Goal: Task Accomplishment & Management: Complete application form

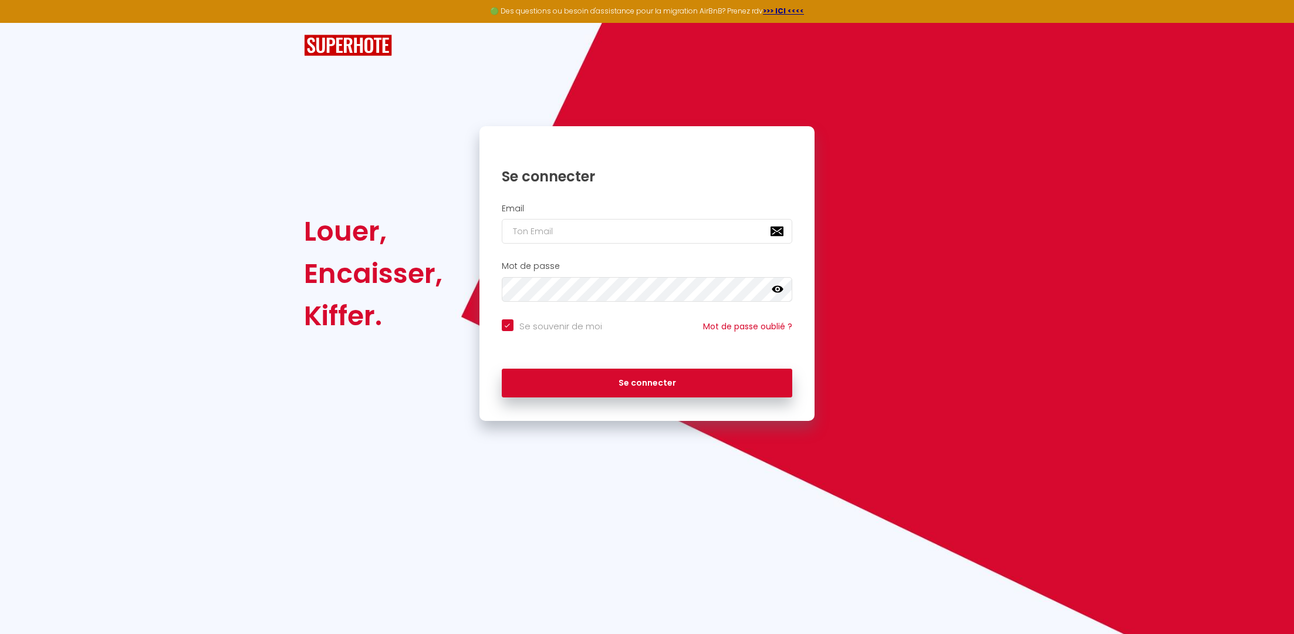
click at [595, 214] on div "Email" at bounding box center [647, 224] width 320 height 40
click at [589, 227] on input "email" at bounding box center [647, 231] width 291 height 25
type input "÷"
checkbox input "true"
type input "÷≠"
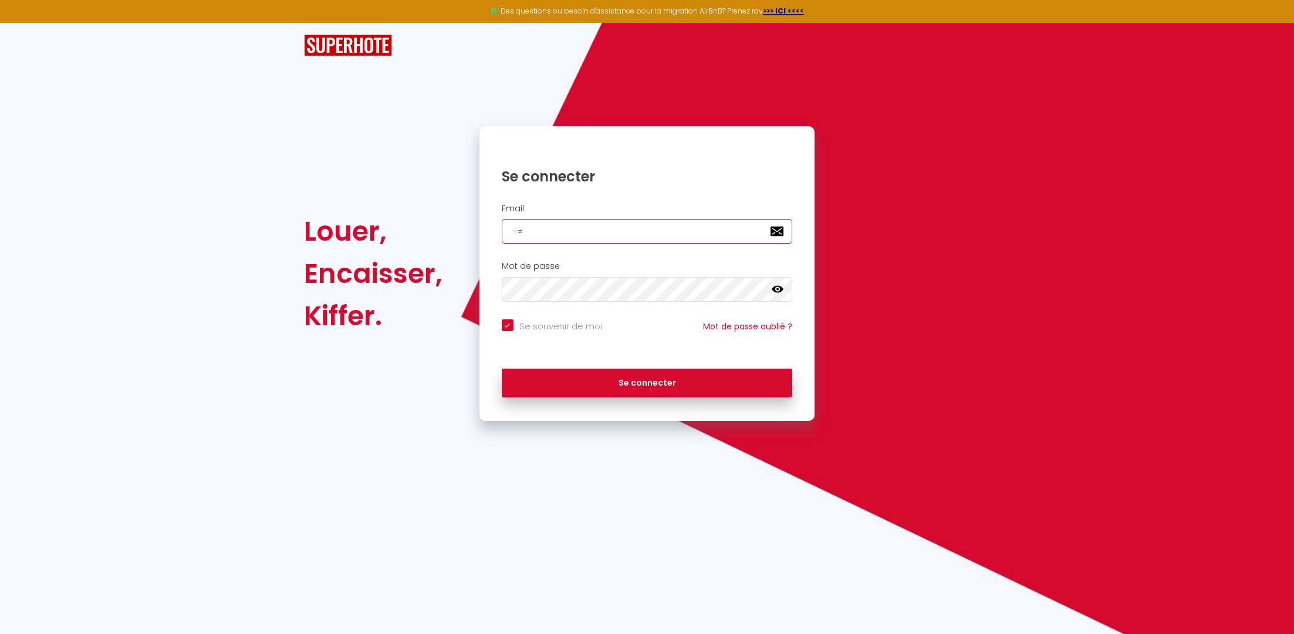
checkbox input "true"
type input "÷≠÷"
checkbox input "true"
type input "÷≠÷µ"
checkbox input "true"
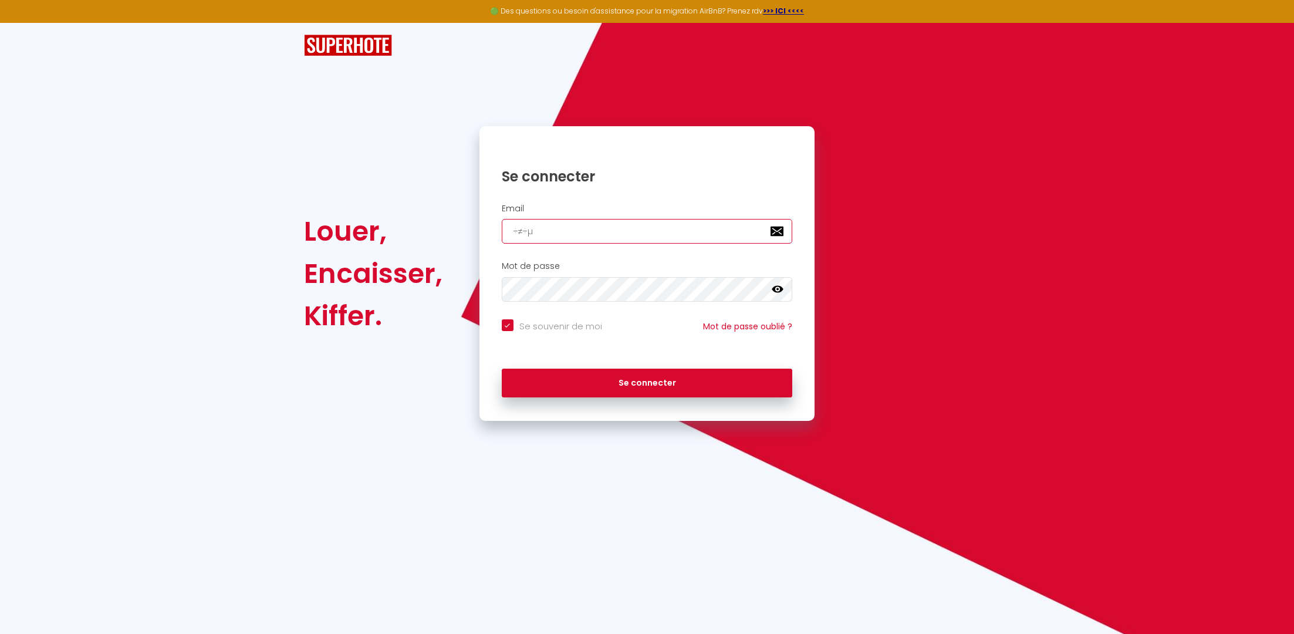
type input "÷≠÷µ:"
checkbox input "true"
type input "÷≠÷µ:÷"
checkbox input "true"
type input "÷≠÷µ:÷."
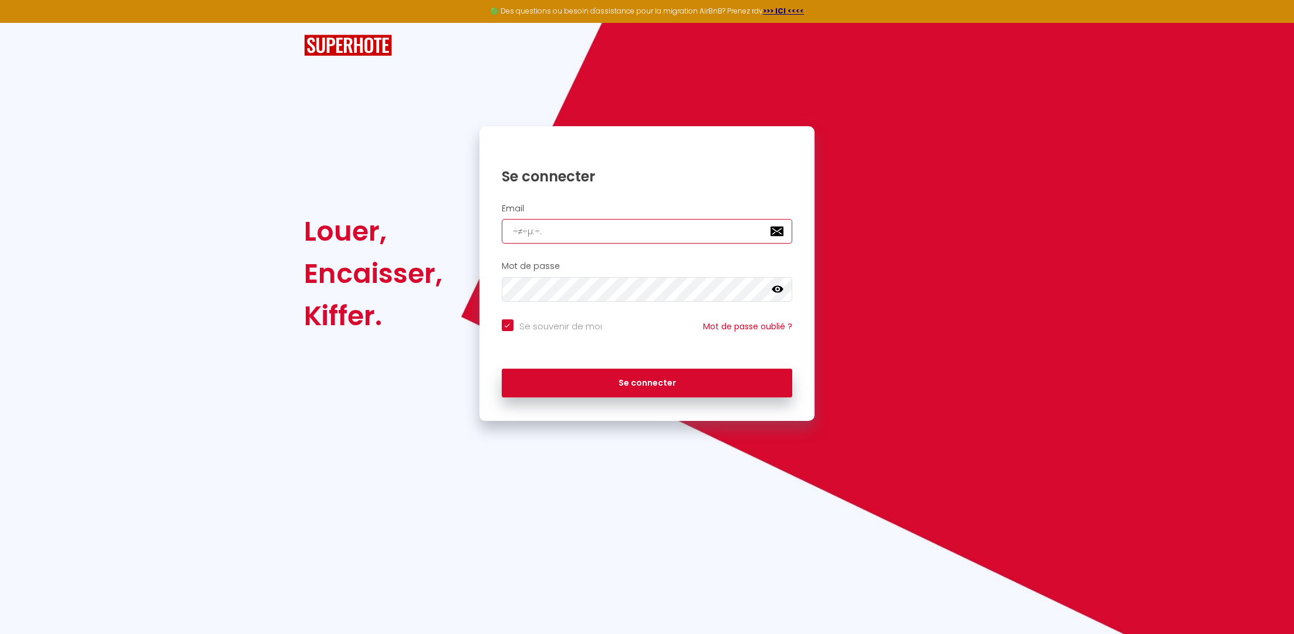
checkbox input "true"
type input "÷≠÷µ:÷. b"
checkbox input "true"
type input "÷≠÷µ:÷. [PERSON_NAME]"
checkbox input "true"
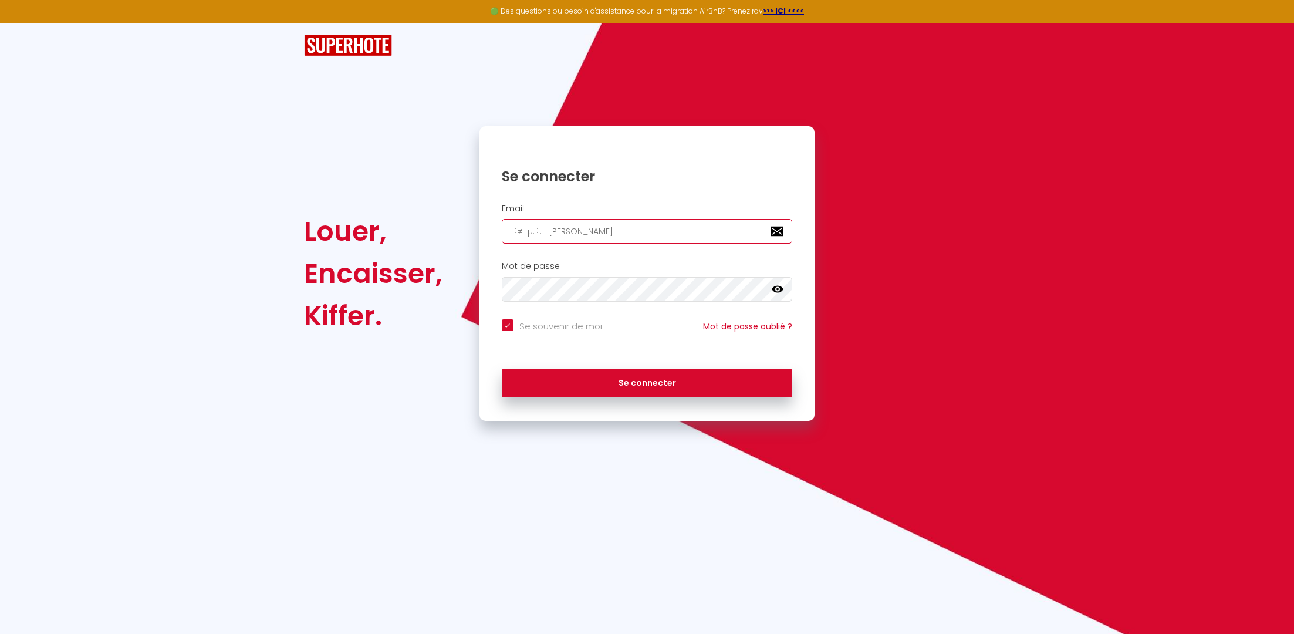
type input "÷≠÷µ:÷. [PERSON_NAME]"
checkbox input "true"
type input "÷≠÷µ:÷. [PERSON_NAME],k"
checkbox input "true"
type input "÷≠÷µ:÷. [PERSON_NAME],k,"
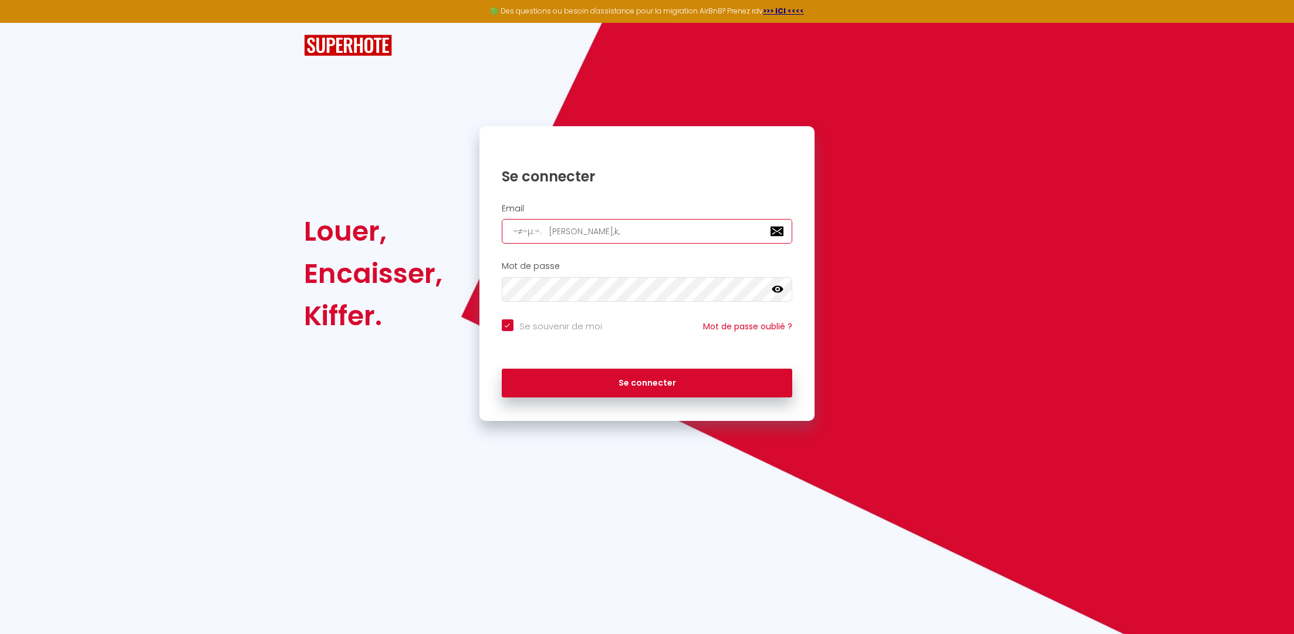
checkbox input "true"
type input "÷≠÷µ:÷. [PERSON_NAME],k,,"
checkbox input "true"
type input "÷≠÷µ:÷. [PERSON_NAME],k,, ,"
checkbox input "true"
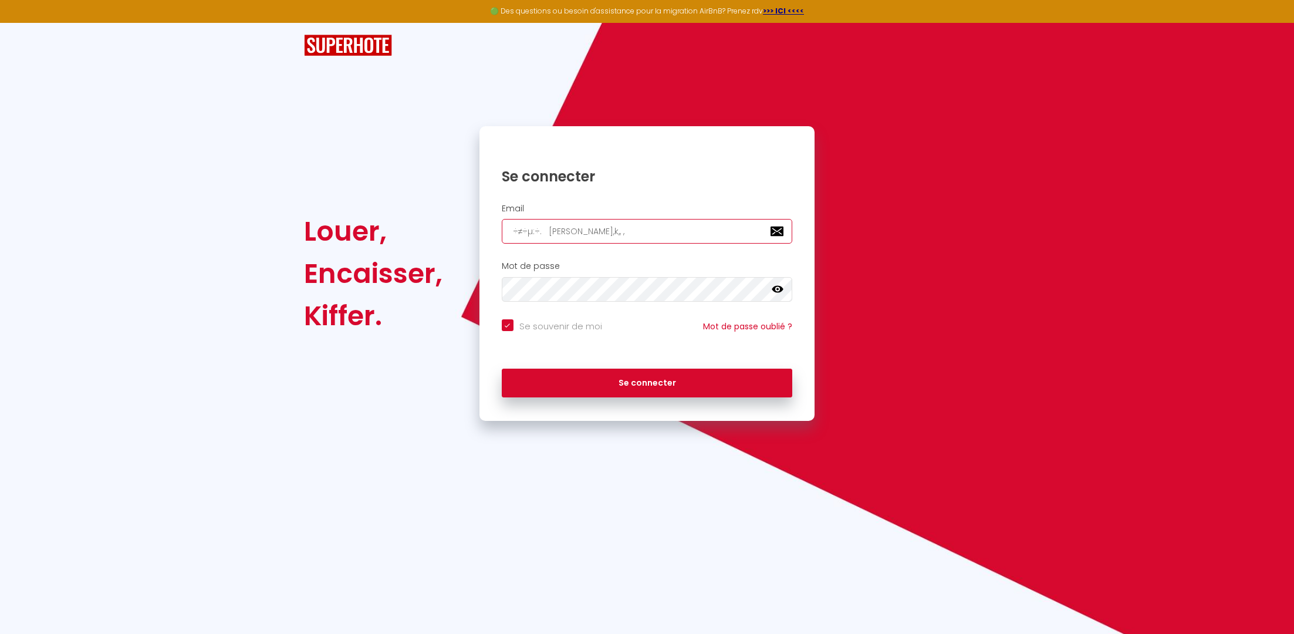
type input "÷≠÷µ:÷. [PERSON_NAME],k,, ,ù"
checkbox input "true"
type input "÷≠÷µ:÷. [PERSON_NAME],k,, ,ùù"
checkbox input "true"
type input "÷≠÷µ:÷. [PERSON_NAME],k,, ,ùù``"
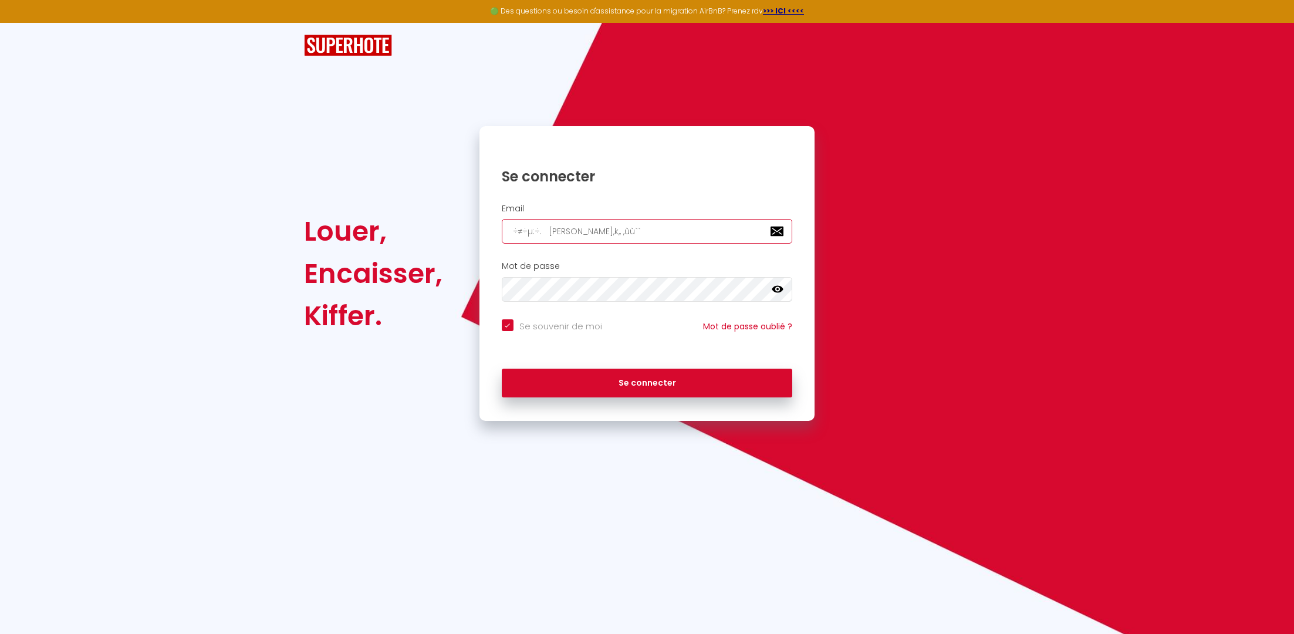
checkbox input "true"
type input "÷≠÷µ:÷. [PERSON_NAME],k,, ,ùù```"
checkbox input "true"
type input "÷≠÷µ:÷. [PERSON_NAME],k,, ,ùù``£`"
checkbox input "true"
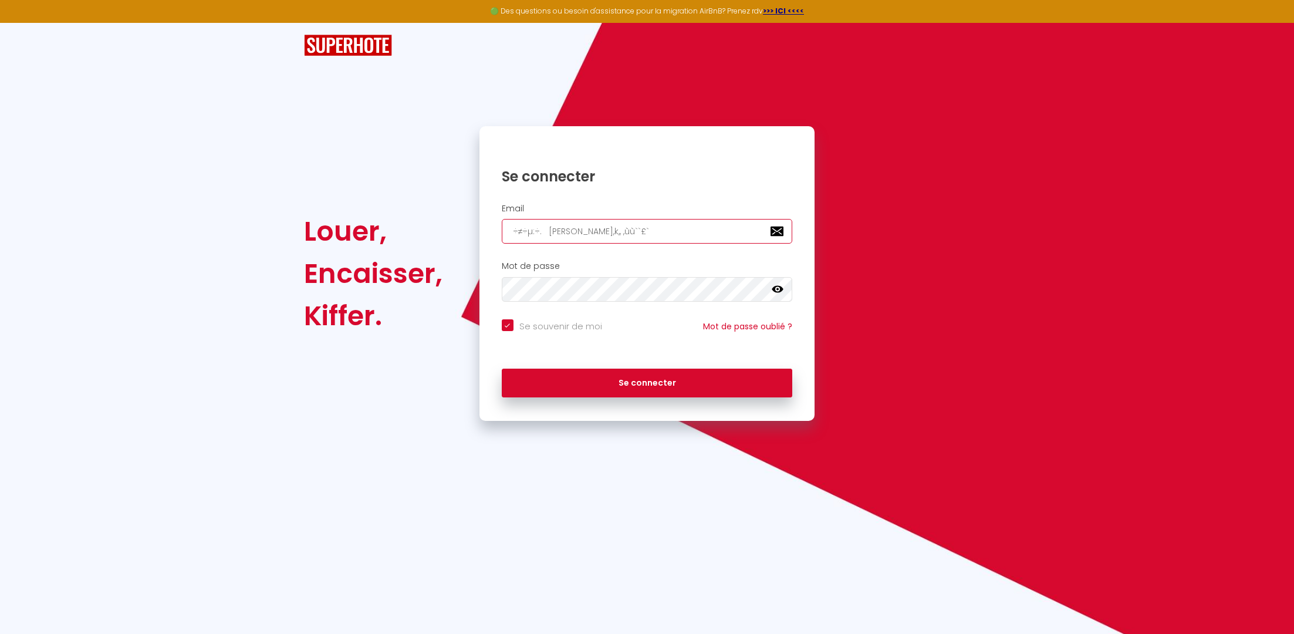
type input "÷≠÷µ:÷. [PERSON_NAME],k,, ,ùù``£`£"
checkbox input "true"
type input "÷≠÷µ:÷. [PERSON_NAME],k,, ,ùù``£`£ç"
checkbox input "true"
type input "÷≠÷µ:÷. [PERSON_NAME],k,, ,ùù``£`£çù"
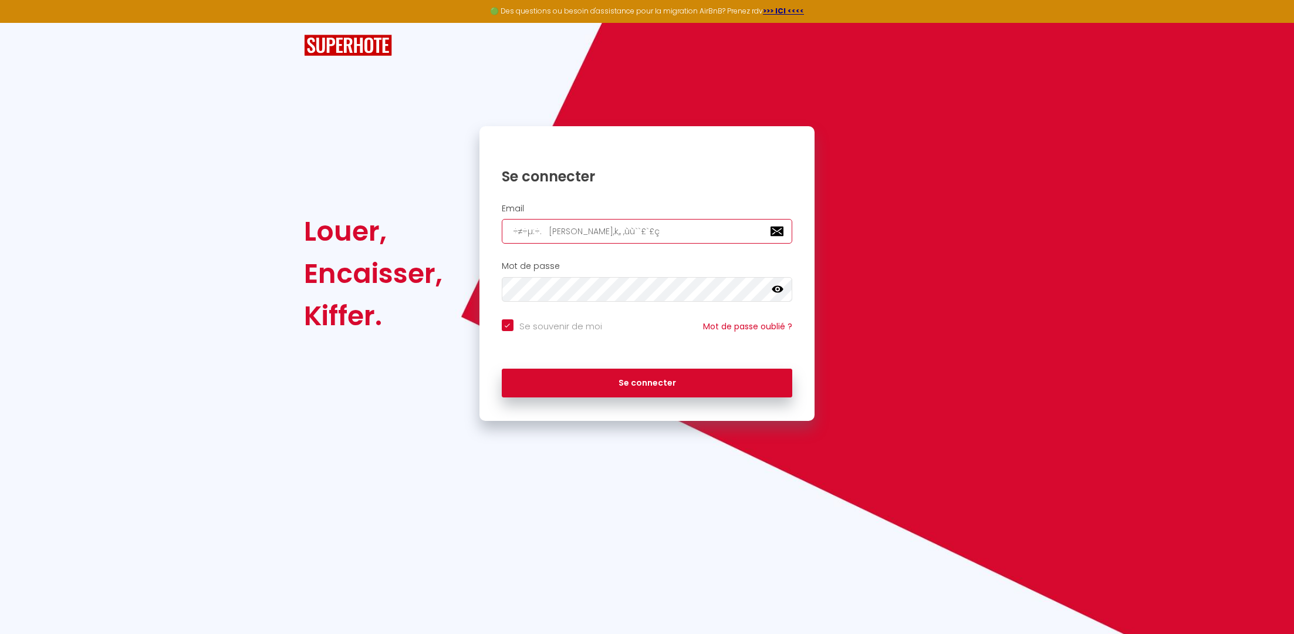
checkbox input "true"
type input "÷≠÷µ:÷. [PERSON_NAME],k,, ,ùù``£`£çùç"
checkbox input "true"
click at [502, 368] on button "Se connecter" at bounding box center [647, 382] width 291 height 29
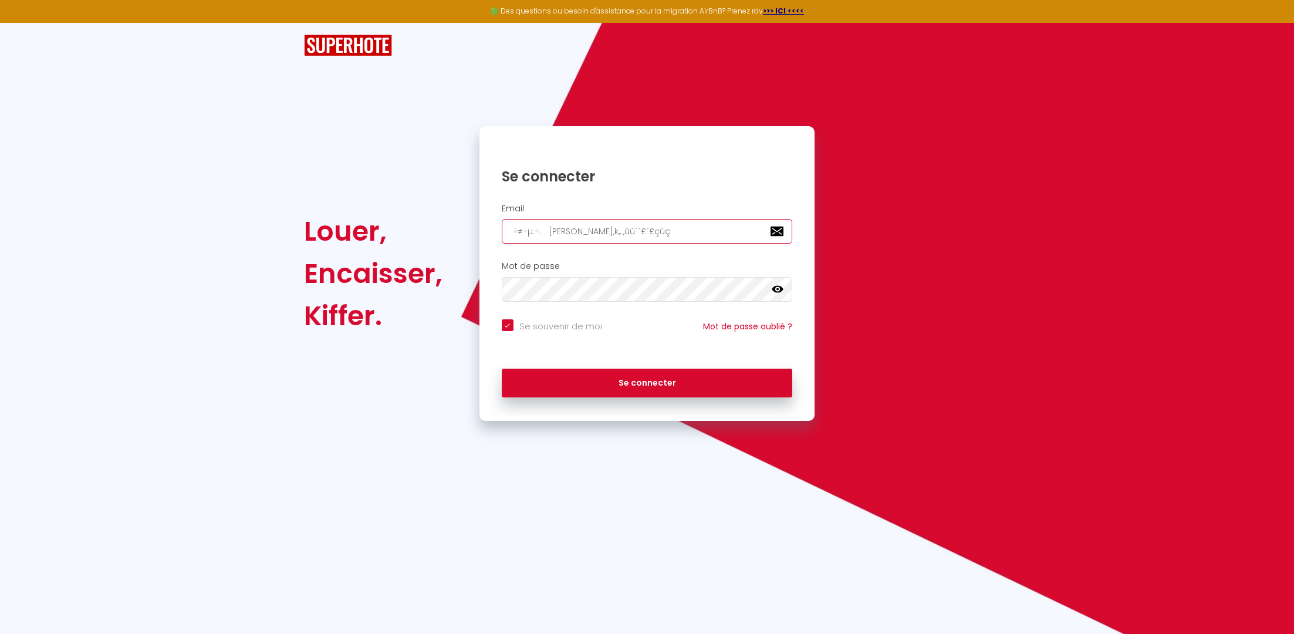
type input "÷≠÷µ:÷. [PERSON_NAME],k,, ,ùù``£`£çùçç"
checkbox input "true"
type input "÷≠÷µ:÷. [PERSON_NAME],k,, ,ùù``£`£çùççç"
checkbox input "true"
type input "÷≠÷µ:÷. [PERSON_NAME],k,, ,ùù``£`£çùçççç"
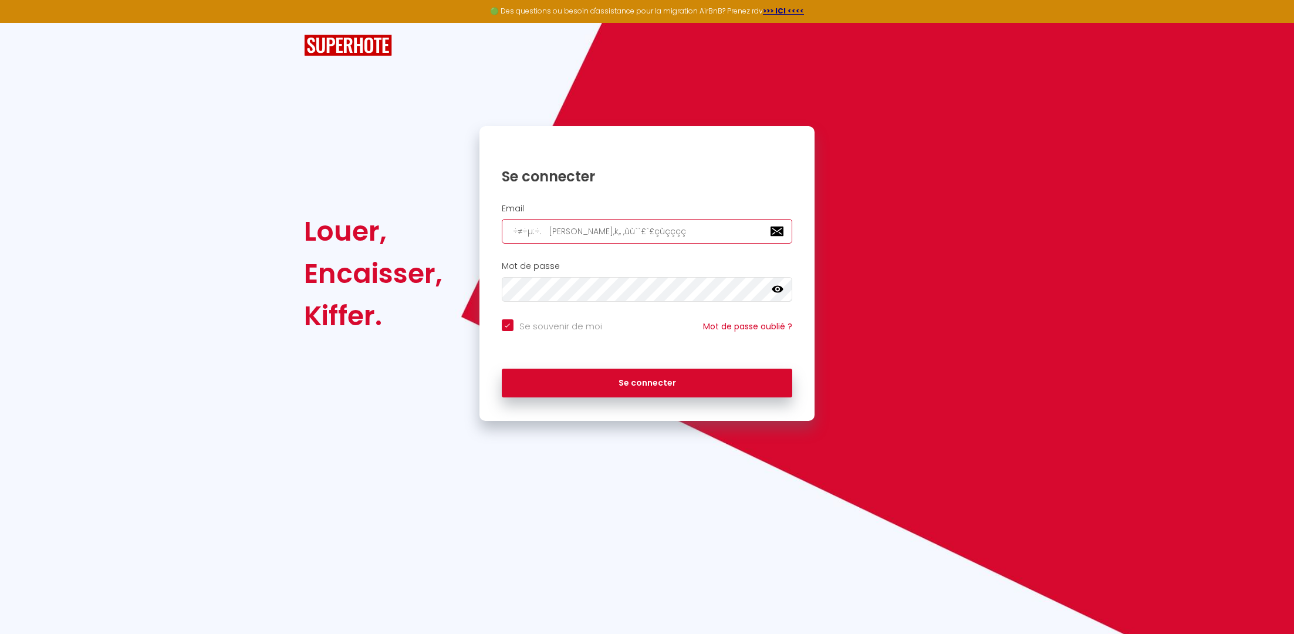
checkbox input "true"
type input "÷≠÷µ:÷. [PERSON_NAME],k,, ,ùù``£`£çùççççç"
checkbox input "true"
type input "÷≠÷µ:÷. [PERSON_NAME],k,, ,ùù``£`£çùçççççç"
checkbox input "true"
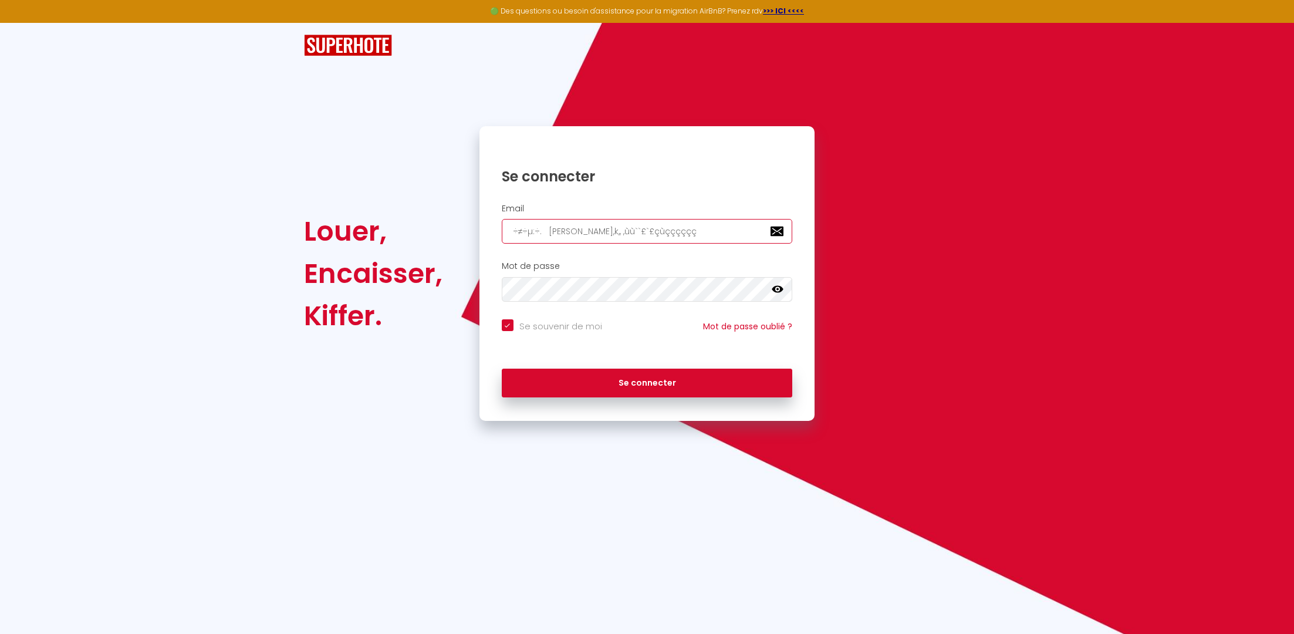
type input "÷≠÷µ:÷. [PERSON_NAME],k,, ,ùù``£`£çùççççççç"
checkbox input "true"
type input "÷≠÷µ:÷. [PERSON_NAME],k,, ,ùù``£`£çùçççççççç"
checkbox input "true"
type input "÷≠÷µ:÷. [PERSON_NAME],k,, ,ùù``£`£çùççççççççç"
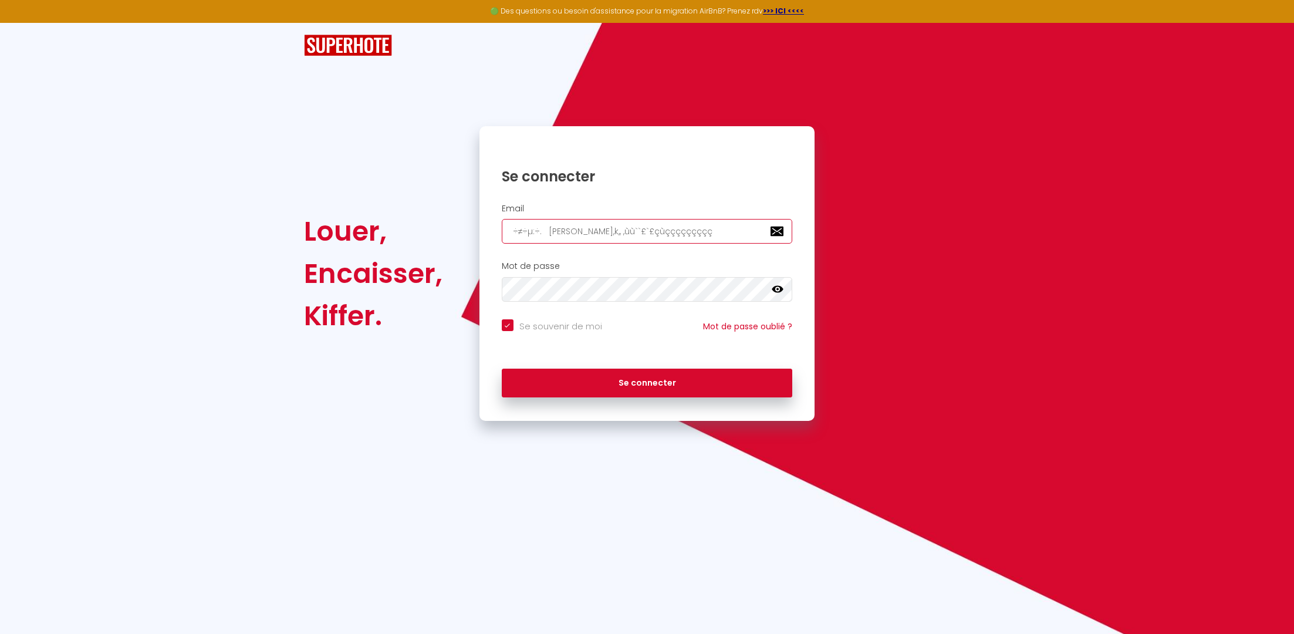
checkbox input "true"
type input "÷≠÷µ:÷. [PERSON_NAME],k,, ,ùù``£`£çùçççççççççç"
checkbox input "true"
click at [502, 368] on button "Se connecter" at bounding box center [647, 382] width 291 height 29
type input "÷≠÷µ:÷. [PERSON_NAME],k,, ,ùù``£`£çùççççççççççç"
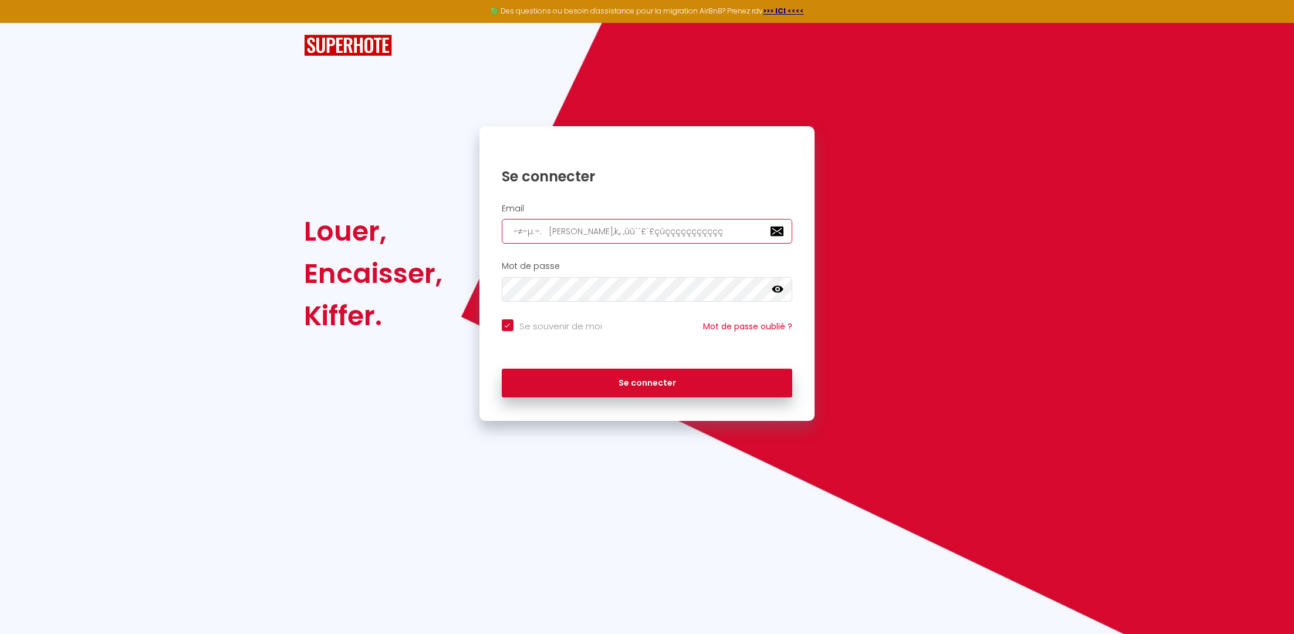
checkbox input "true"
click at [502, 368] on button "Se connecter" at bounding box center [647, 382] width 291 height 29
type input "÷≠÷µ:÷. [PERSON_NAME],k,, ,ùù``£`£çùççççççççççç$"
checkbox input "true"
type input "÷≠÷µ:÷. [PERSON_NAME],k,, ,ùù``£`£çùççççççççççç$$"
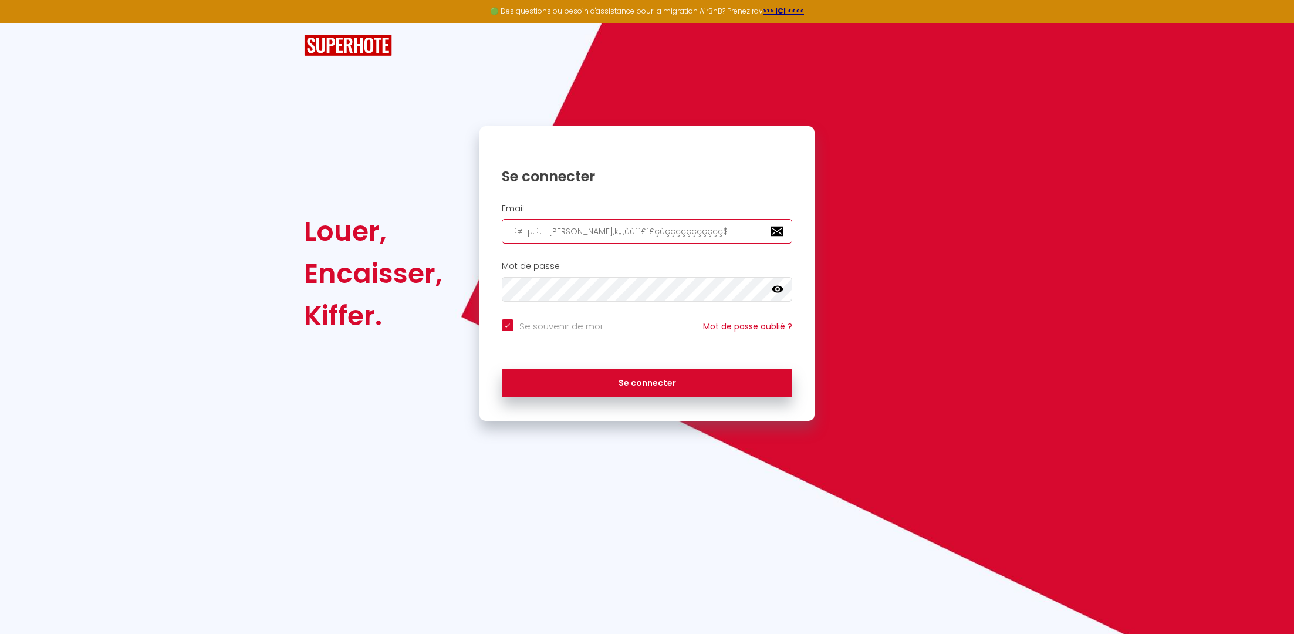
checkbox input "true"
type input "÷≠÷µ:÷. [PERSON_NAME],k,, ,ùù``£`£çùççççççççççç$$-"
checkbox input "true"
type input "÷≠÷µ:÷. [PERSON_NAME],k,, ,ùù``£`£çùççççççççççç$$-)"
checkbox input "true"
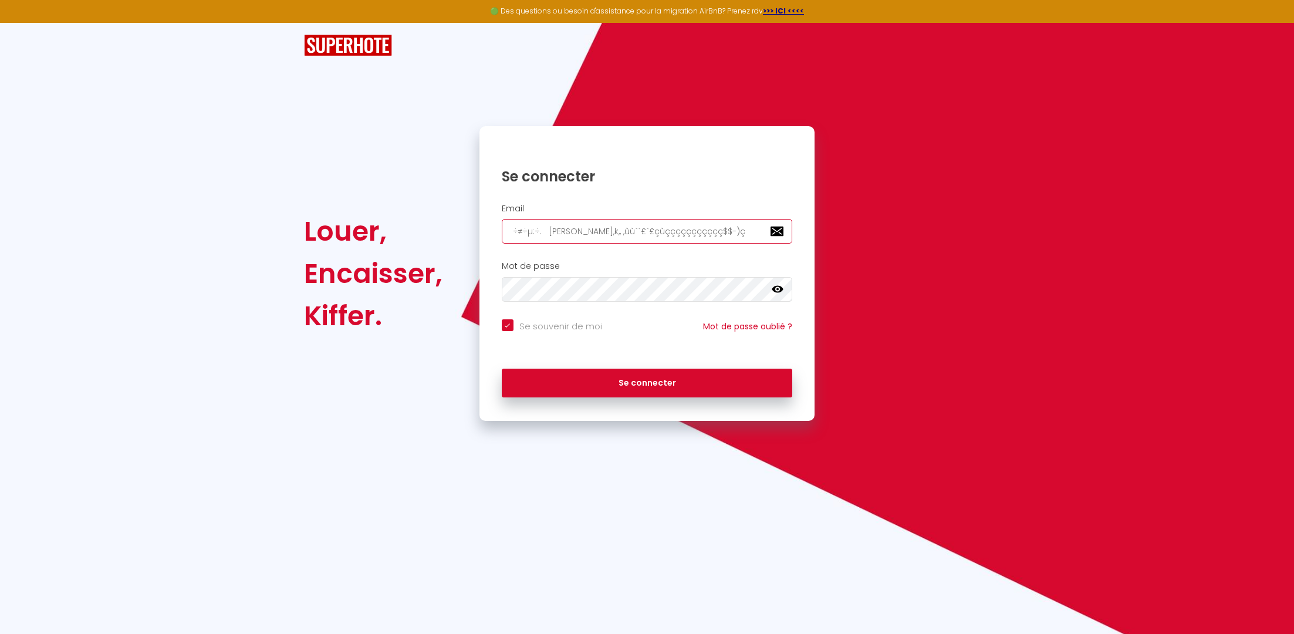
type input "÷≠÷µ:÷. [PERSON_NAME],k,, ,ùù``£`£çùççççççççççç$$-)çi"
checkbox input "true"
type input "÷≠÷µ:÷. [PERSON_NAME],k,, ,ùù``£`£çùççççççççççç$$-)çi)"
checkbox input "true"
type input "÷≠÷µ:÷. [PERSON_NAME],k,, ,ùù``£`£çùççççççççççç$$-)çi)-$"
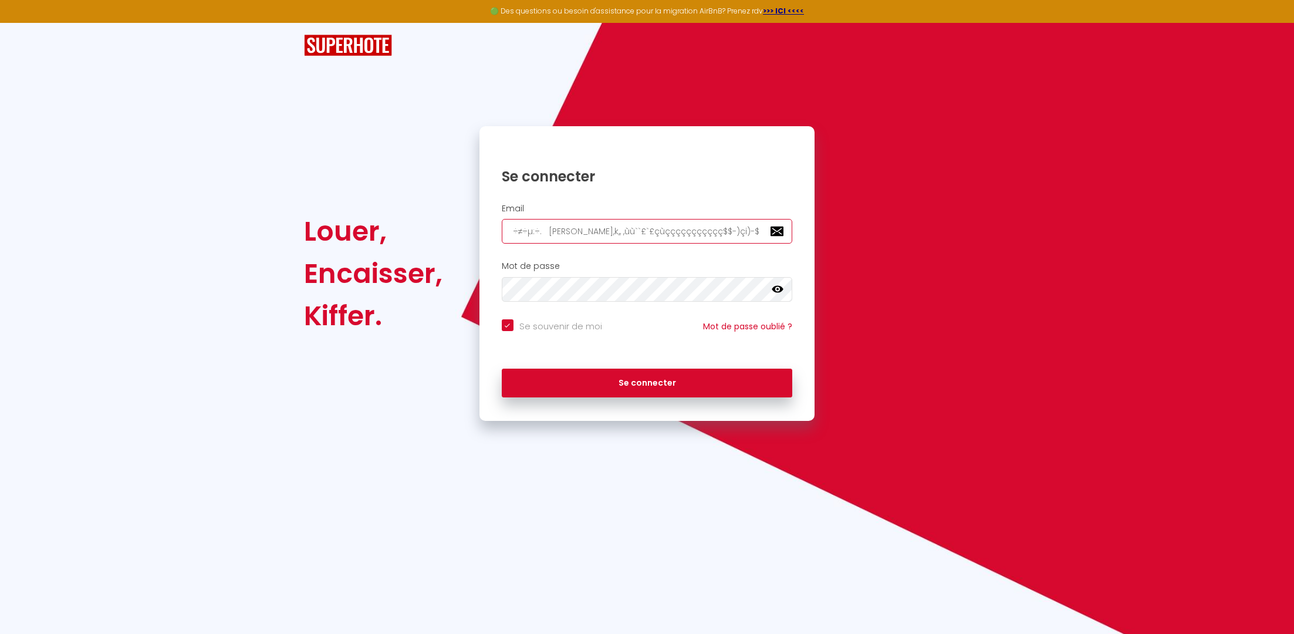
checkbox input "true"
type input "÷≠÷µ:÷. [PERSON_NAME],k,, ,ùù``£`£çùççççççççççç$$-)çi)-$ç"
checkbox input "true"
type input "÷≠÷µ:÷. [PERSON_NAME],k,, ,ùù``£`£çùççççççççççç$$-)çi)-$çç"
checkbox input "true"
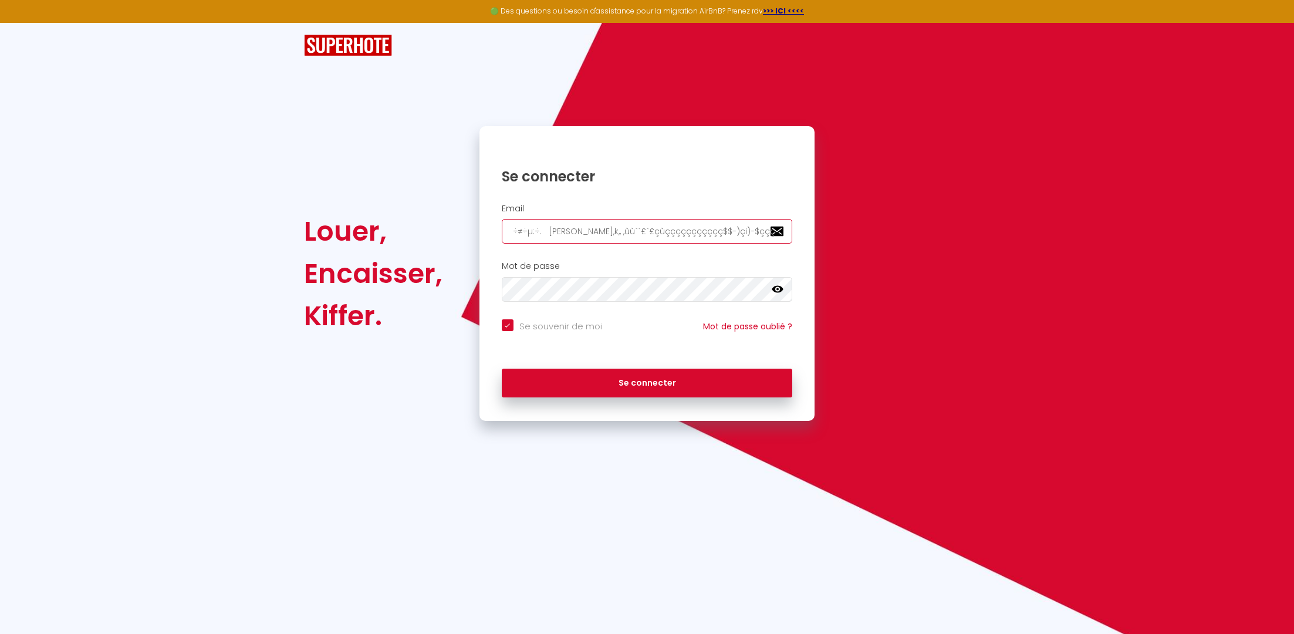
type input "÷≠÷µ:÷. [PERSON_NAME],k,, ,ùù``£`£çùççççççççççç$$-)çi)-$çççi"
checkbox input "true"
type input "÷≠÷µ:÷. [PERSON_NAME],k,, ,ùù``£`£çùççççççççççç$$-)çi)-$çççi$"
checkbox input "true"
type input "÷≠÷µ:÷. [PERSON_NAME],k,, ,ùù``£`£çùççççççççççç$$-)çi)-$çççi$i"
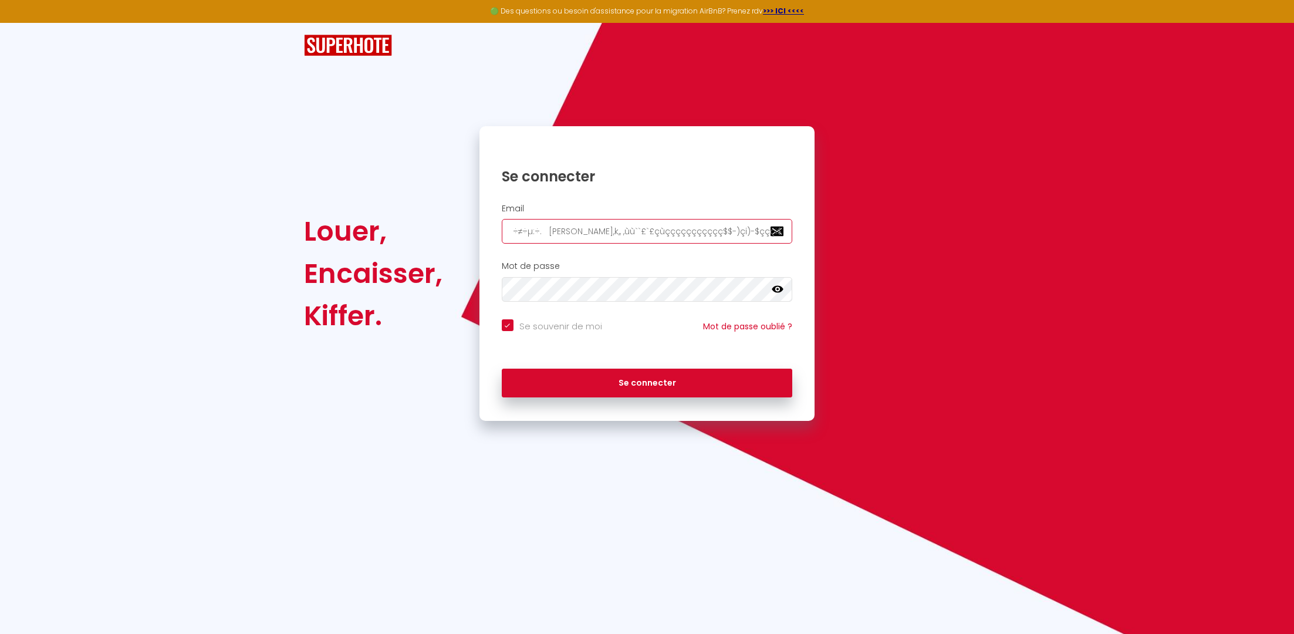
checkbox input "true"
type input "÷≠÷µ:÷. [PERSON_NAME],k,, ,ùù``£`£çùççççççççççç$$-)çi)-$çççi$iç"
checkbox input "true"
type input "÷≠÷µ:÷. [PERSON_NAME],k,, ,ùù``£`£çùççççççççççç$$-)çi)-$çççi$iç!"
checkbox input "true"
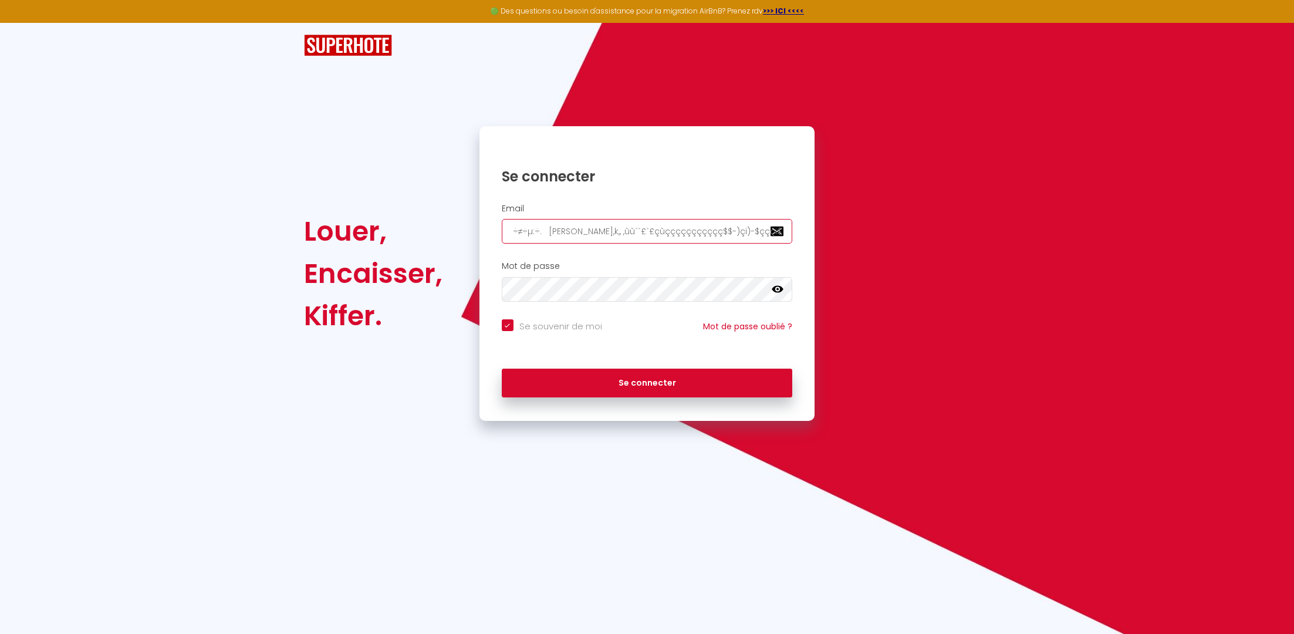
type input "÷≠÷µ:÷. [PERSON_NAME],k,, ,ùù``£`£çùççççççççççç$$-)çi)-$çççi$iç!"
